Goal: Information Seeking & Learning: Learn about a topic

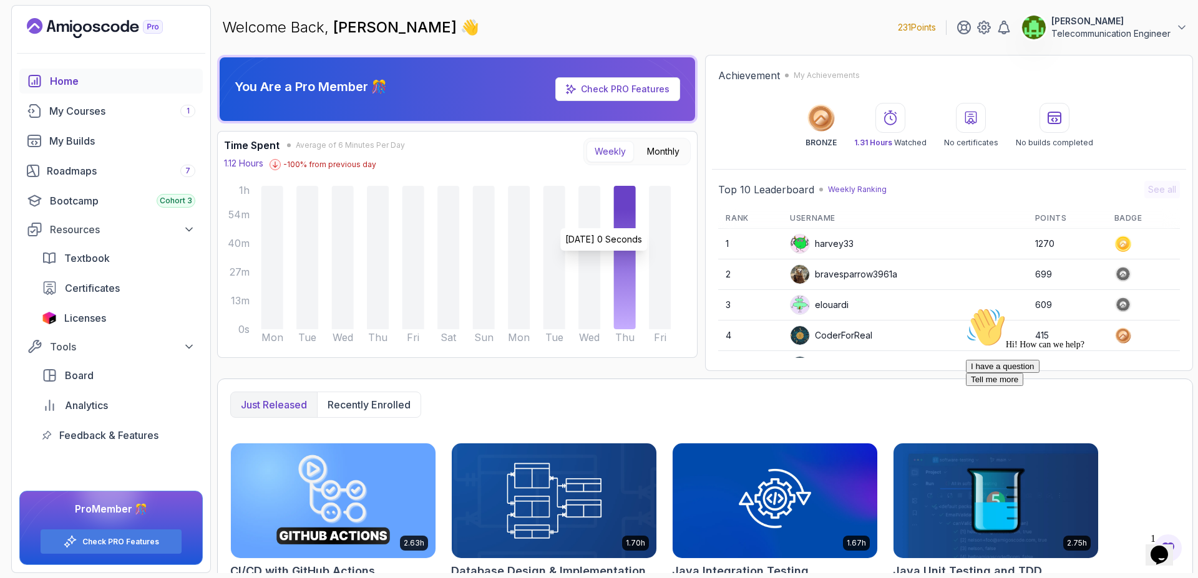
click at [562, 222] on icon at bounding box center [554, 257] width 22 height 143
click at [136, 109] on div "My Courses 1" at bounding box center [122, 111] width 146 height 15
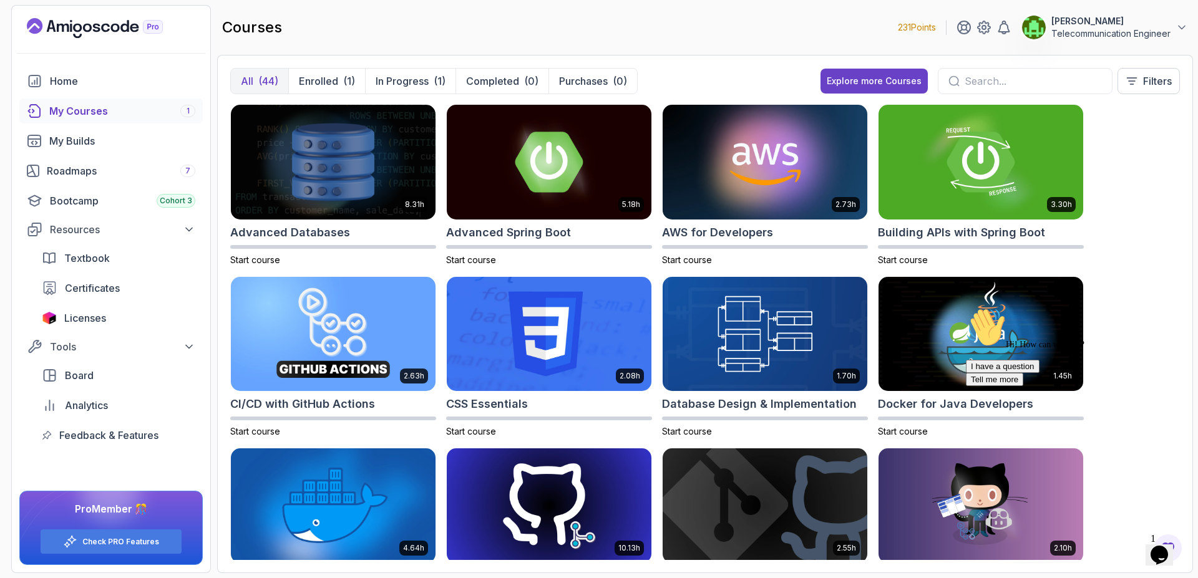
click at [1169, 547] on icon "Opens Chat This icon Opens the chat window." at bounding box center [1159, 555] width 20 height 20
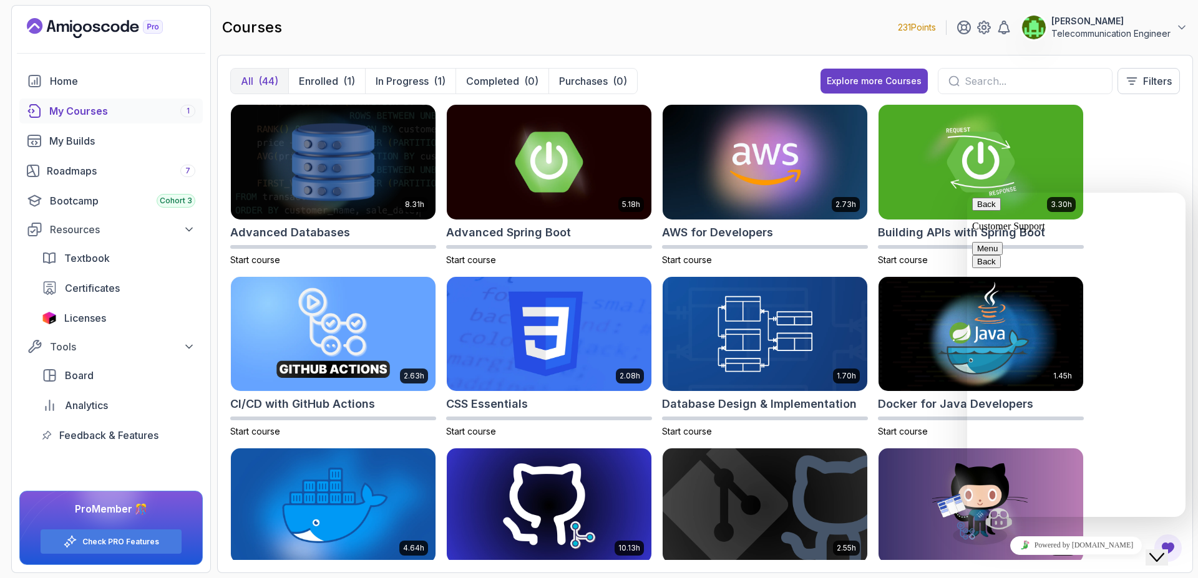
click at [1164, 550] on div "Close Chat This icon closes the chat window." at bounding box center [1156, 557] width 15 height 15
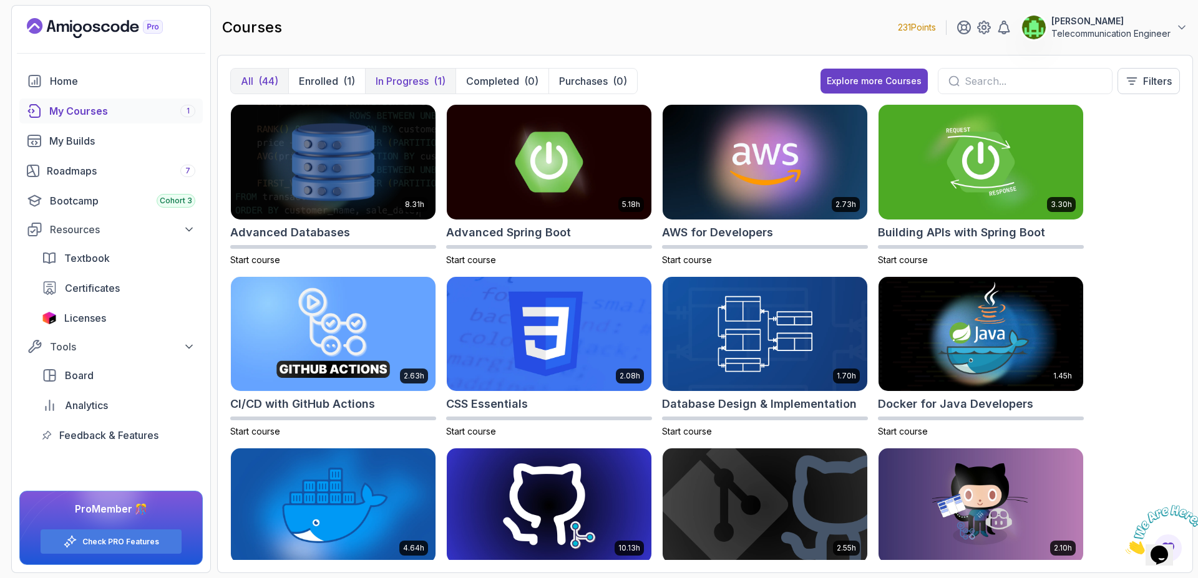
click at [417, 84] on p "In Progress" at bounding box center [402, 81] width 53 height 15
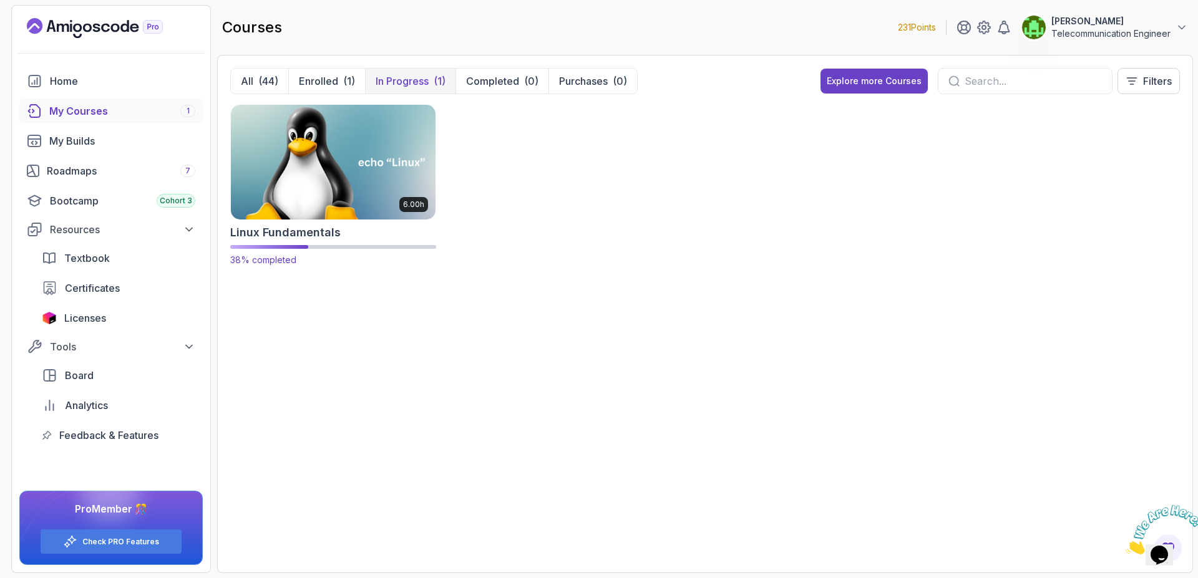
click at [362, 161] on img at bounding box center [333, 162] width 215 height 120
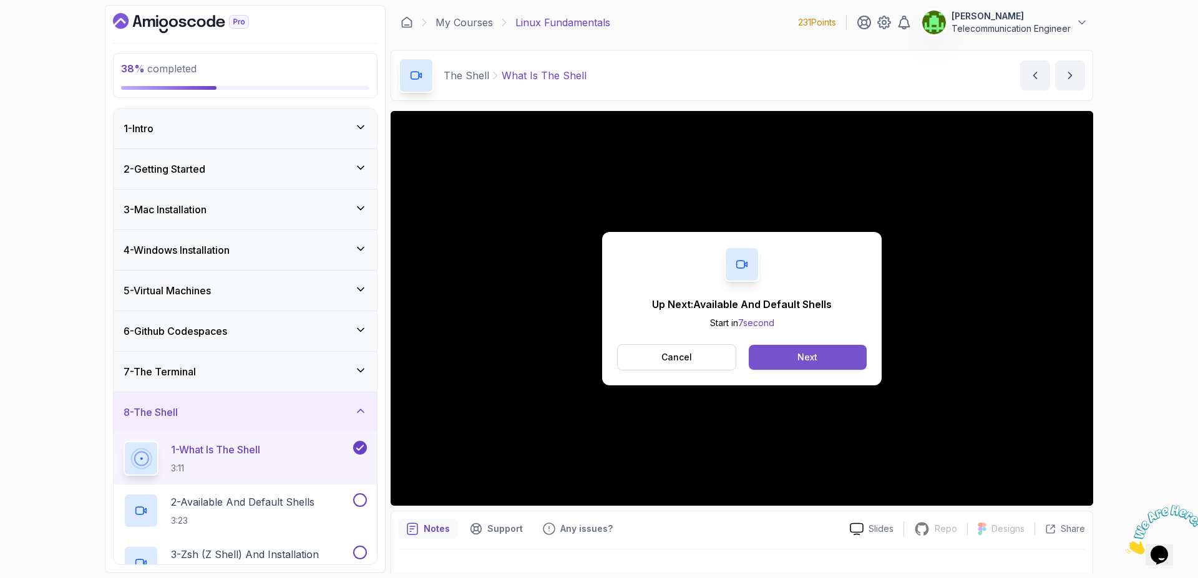
click at [845, 359] on button "Next" at bounding box center [808, 357] width 118 height 25
